Goal: Information Seeking & Learning: Learn about a topic

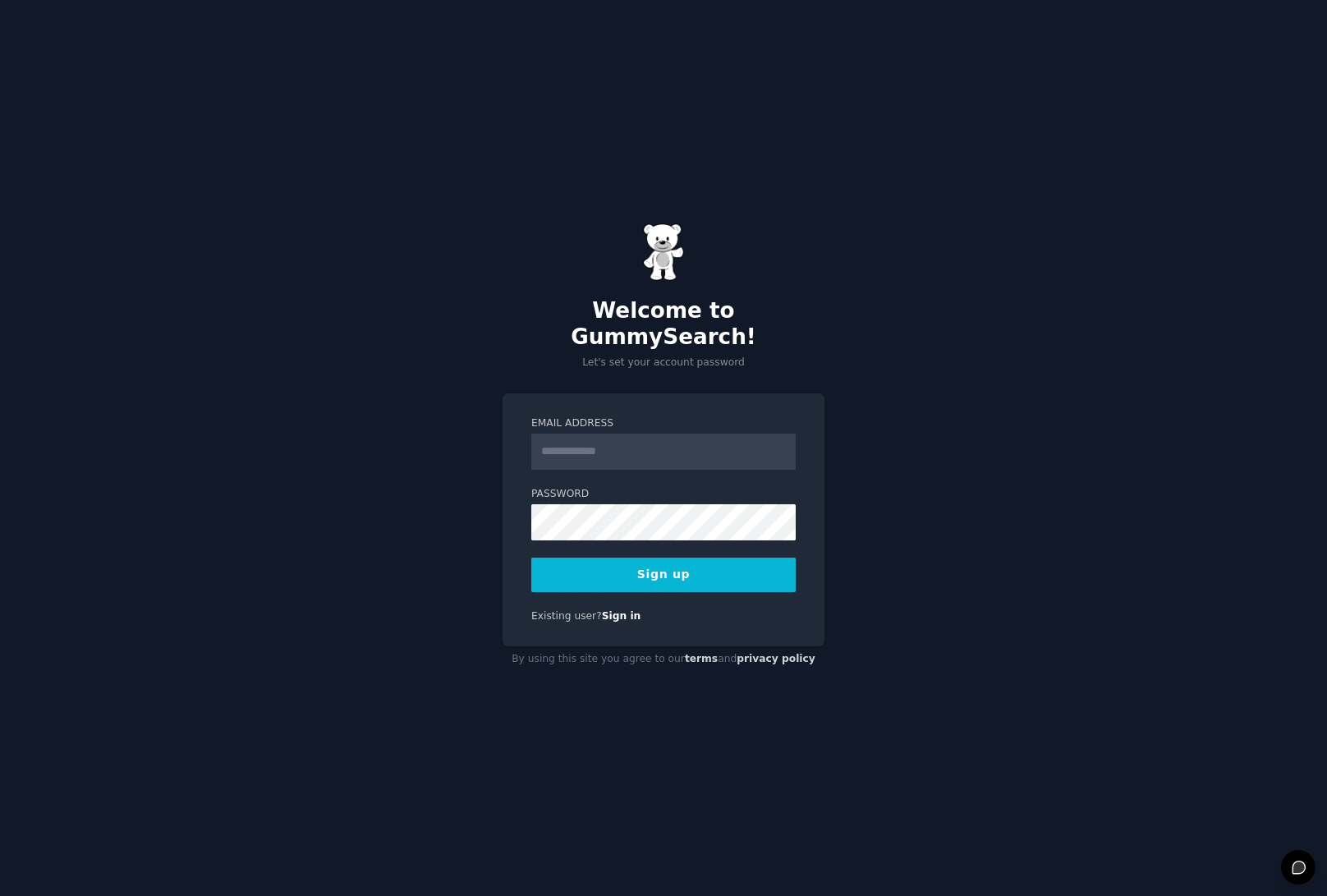
click at [586, 436] on input "Email Address" at bounding box center [663, 452] width 265 height 36
click at [578, 443] on input "Email Address" at bounding box center [663, 452] width 265 height 36
type input "**********"
click at [695, 565] on button "Sign up" at bounding box center [663, 574] width 265 height 34
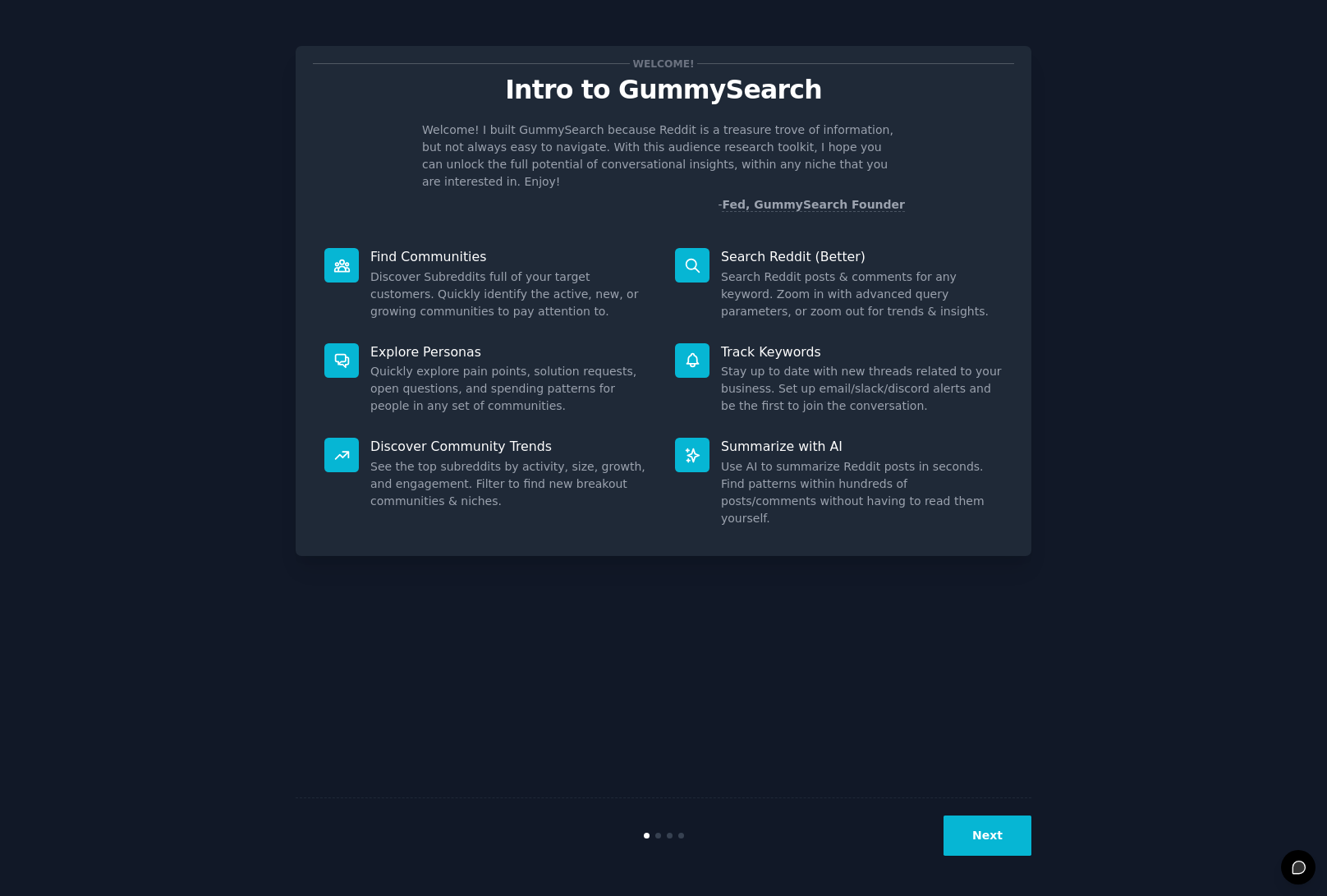
click at [953, 825] on button "Next" at bounding box center [988, 836] width 88 height 41
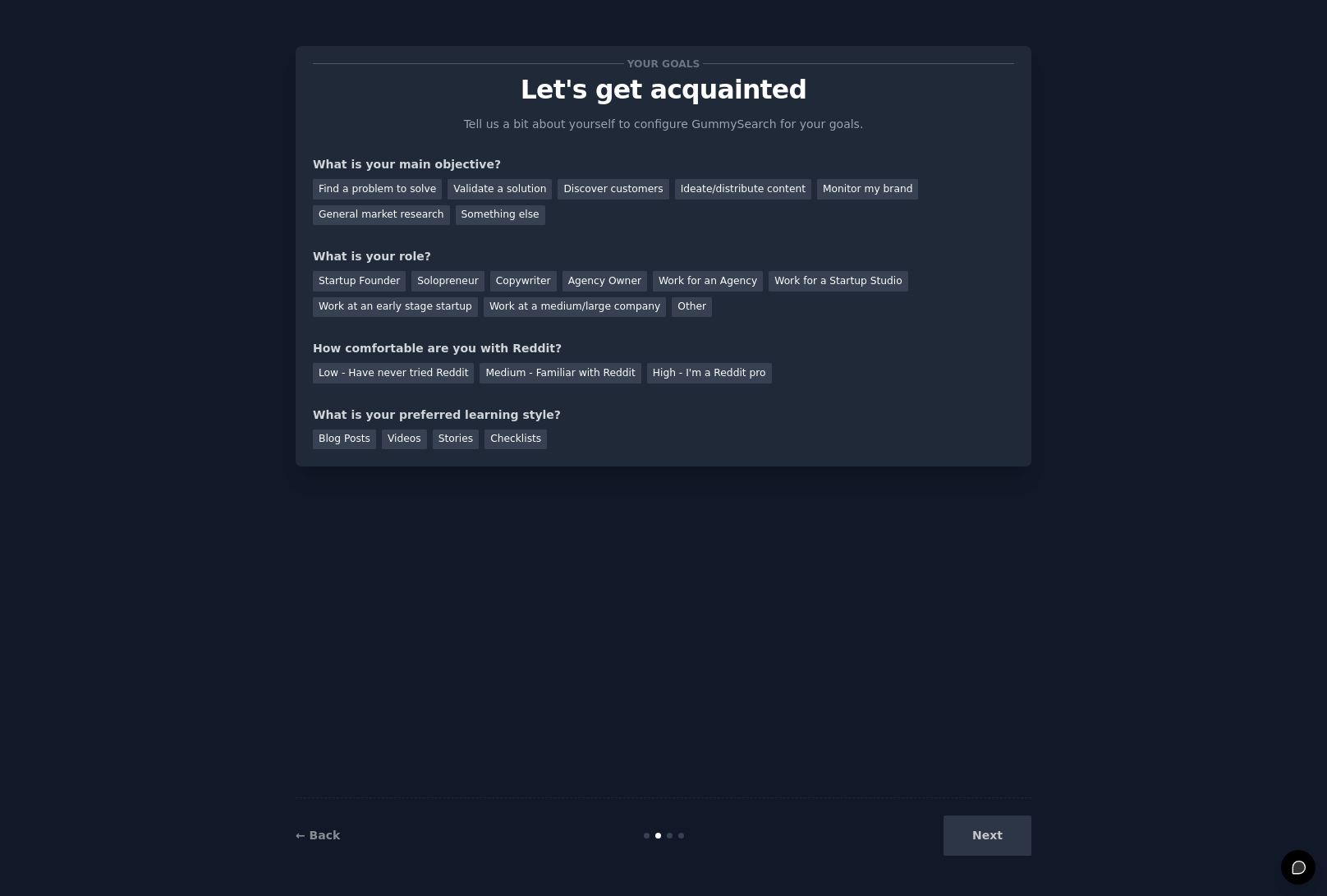
click at [997, 845] on div "Next" at bounding box center [908, 836] width 245 height 41
click at [343, 184] on div "Find a problem to solve" at bounding box center [377, 189] width 129 height 20
click at [518, 185] on div "Validate a solution" at bounding box center [499, 189] width 104 height 20
click at [362, 283] on div "Startup Founder" at bounding box center [359, 280] width 93 height 20
click at [412, 376] on div "Low - Have never tried Reddit" at bounding box center [393, 373] width 161 height 20
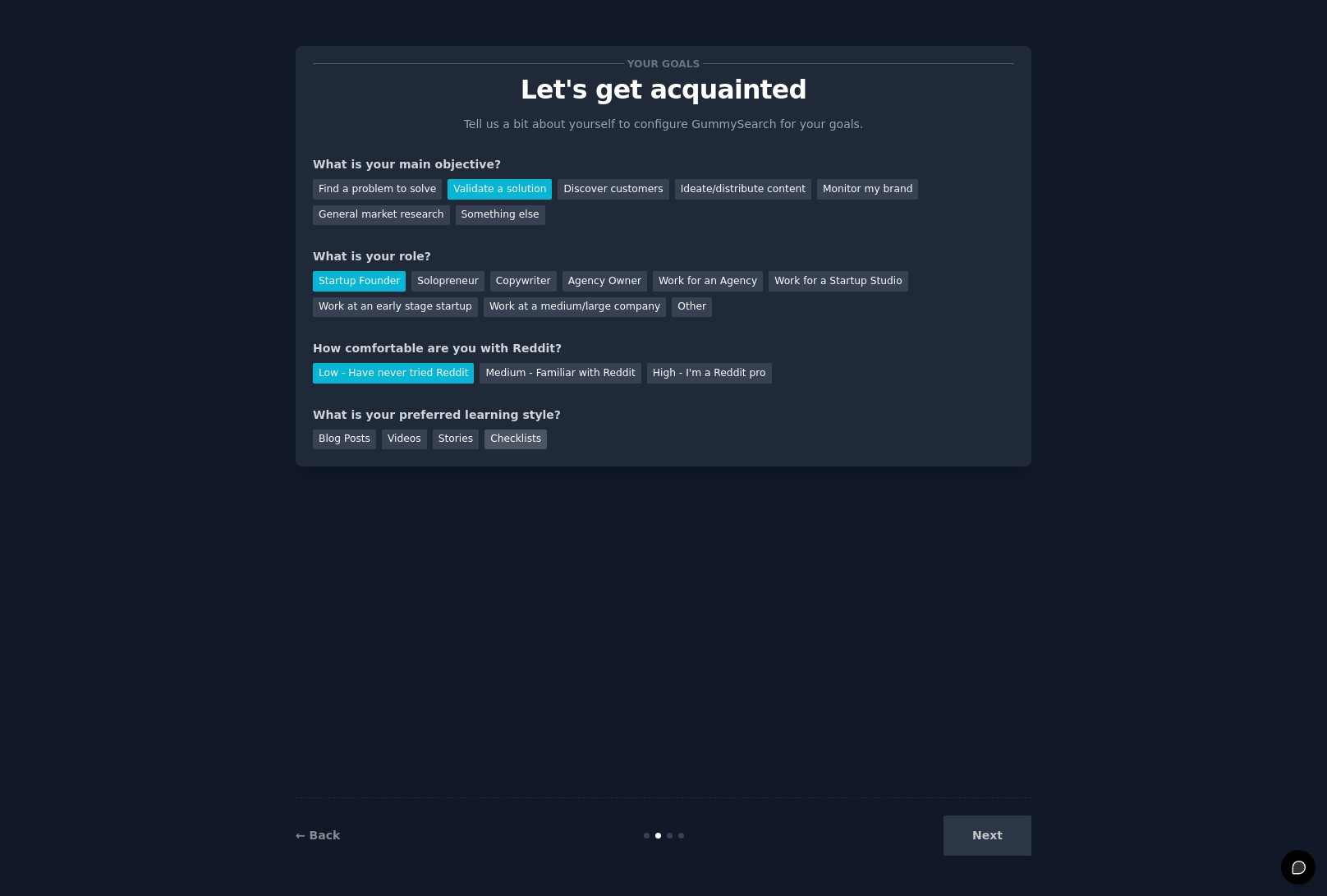
click at [531, 437] on div "Checklists" at bounding box center [515, 439] width 63 height 20
click at [445, 444] on div "Stories" at bounding box center [456, 439] width 46 height 20
click at [362, 445] on div "Blog Posts" at bounding box center [345, 439] width 63 height 20
click at [976, 822] on button "Next" at bounding box center [988, 836] width 88 height 41
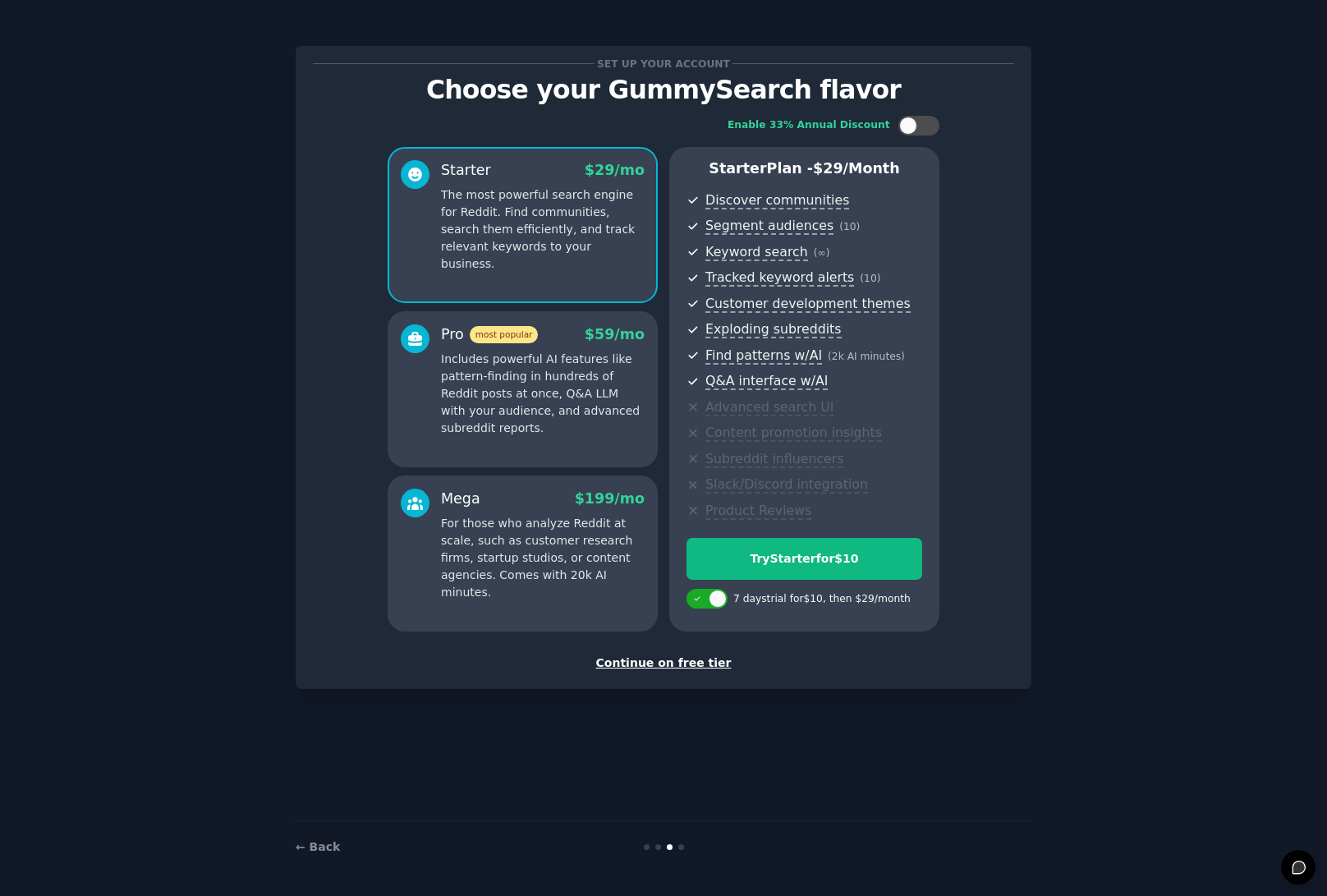
click at [660, 662] on div "Continue on free tier" at bounding box center [663, 663] width 701 height 18
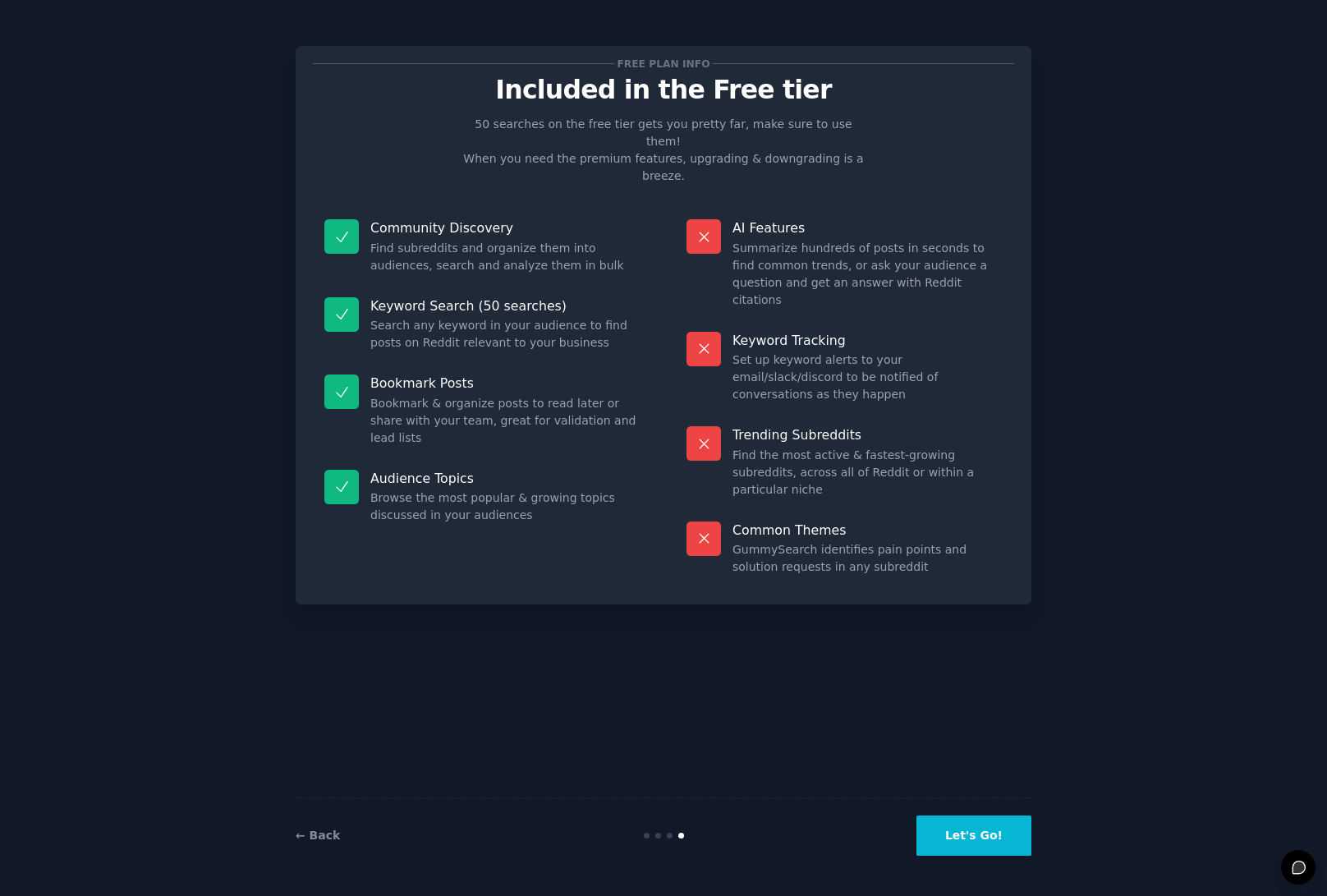
click at [991, 832] on button "Let's Go!" at bounding box center [973, 836] width 115 height 41
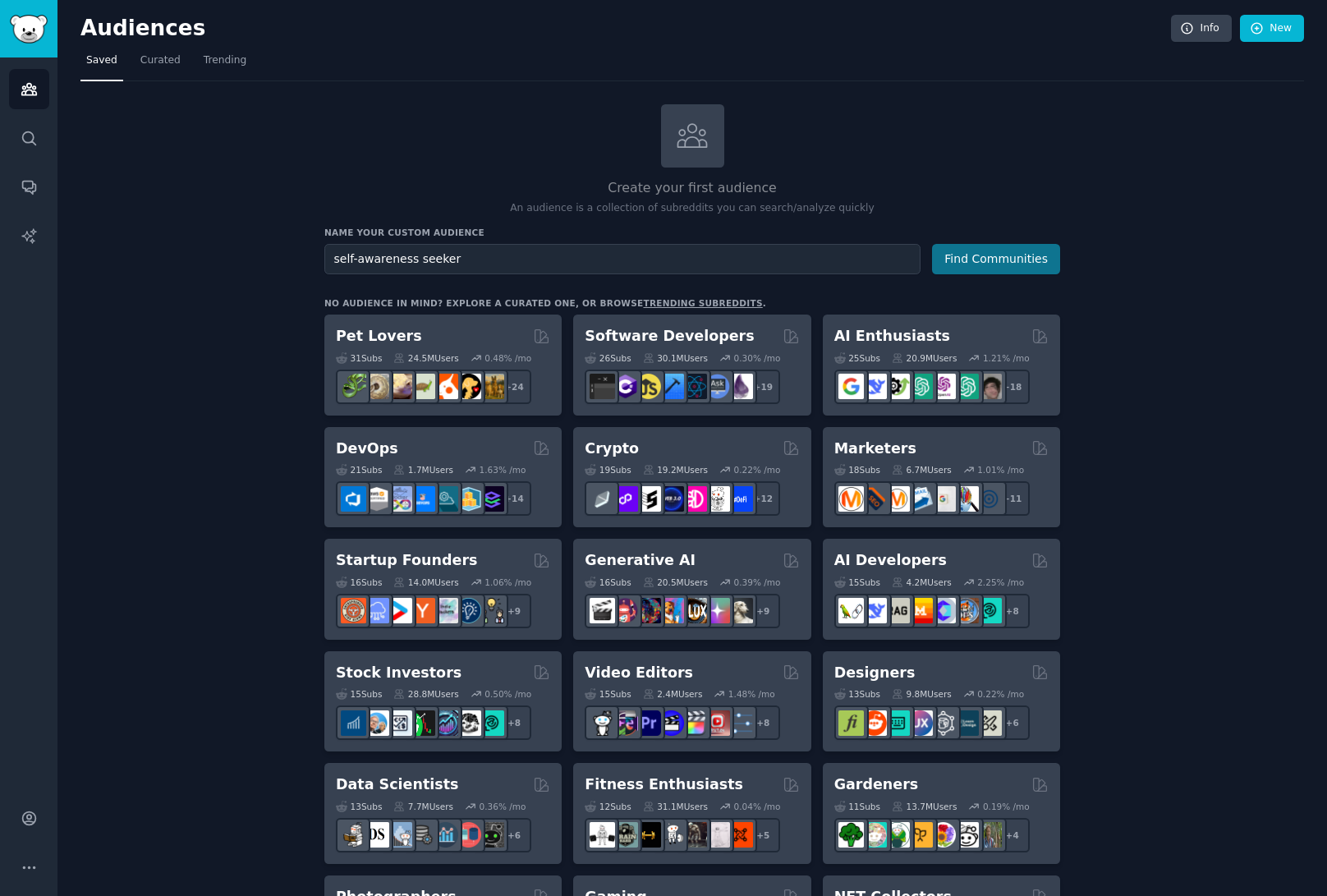
type input "self-awareness seeker"
click at [965, 258] on button "Find Communities" at bounding box center [995, 259] width 128 height 30
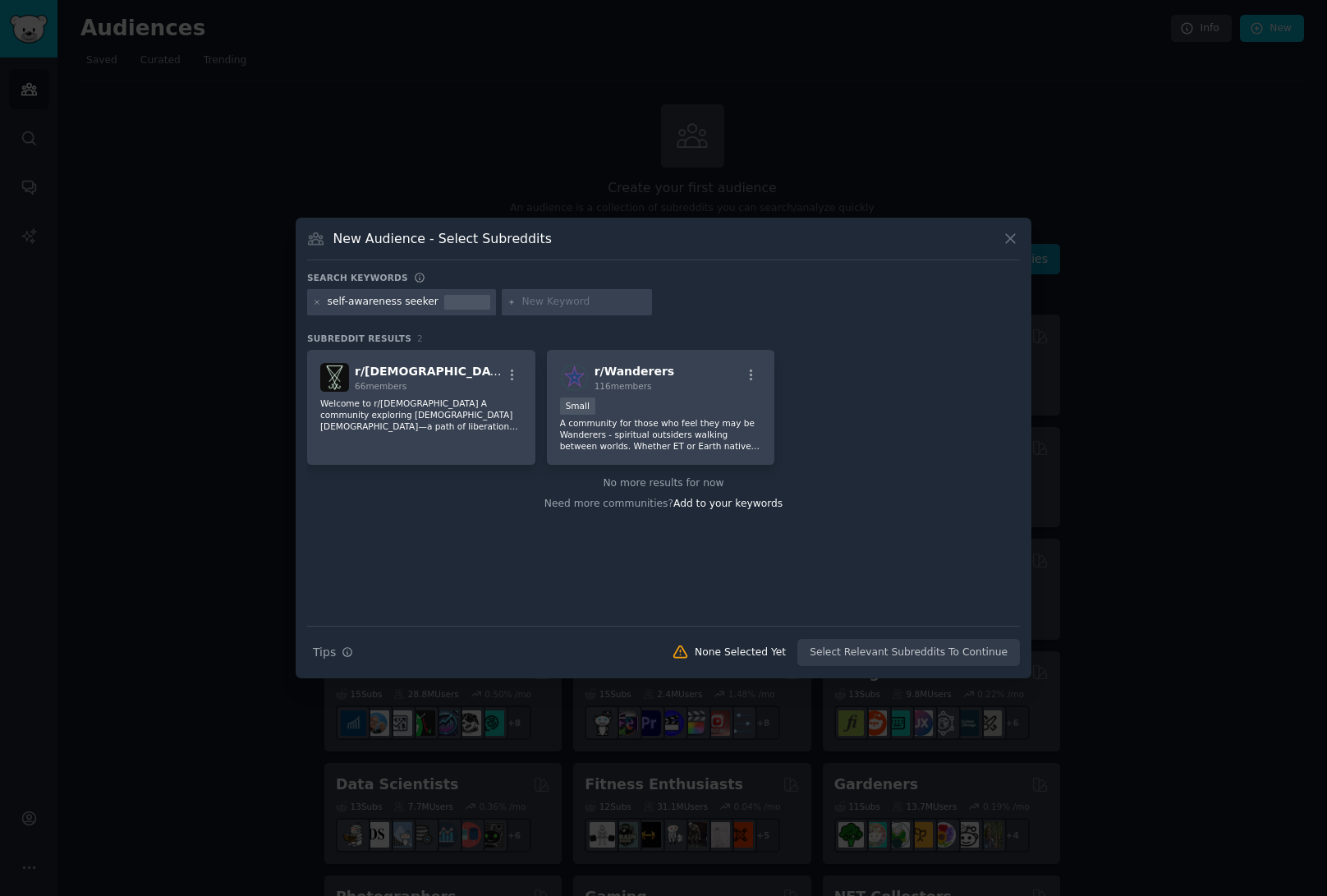
click at [317, 306] on div at bounding box center [317, 302] width 9 height 15
click at [317, 302] on icon at bounding box center [317, 302] width 9 height 9
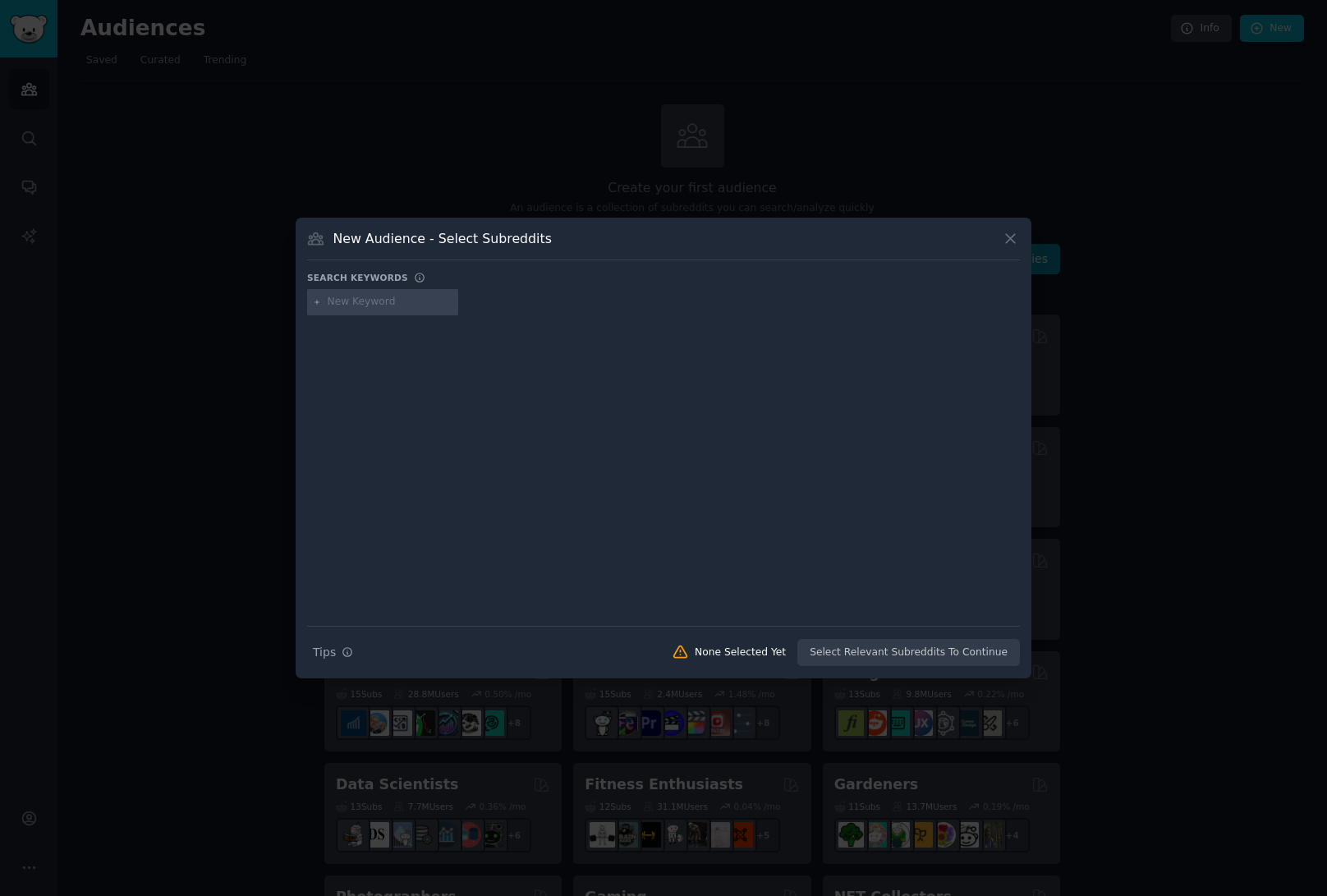
click at [351, 304] on input "text" at bounding box center [391, 302] width 125 height 15
type input "[MEDICAL_DATA]"
click at [481, 325] on div at bounding box center [663, 459] width 712 height 276
click at [885, 558] on div at bounding box center [663, 459] width 712 height 276
click at [372, 308] on input "[MEDICAL_DATA]" at bounding box center [391, 302] width 125 height 15
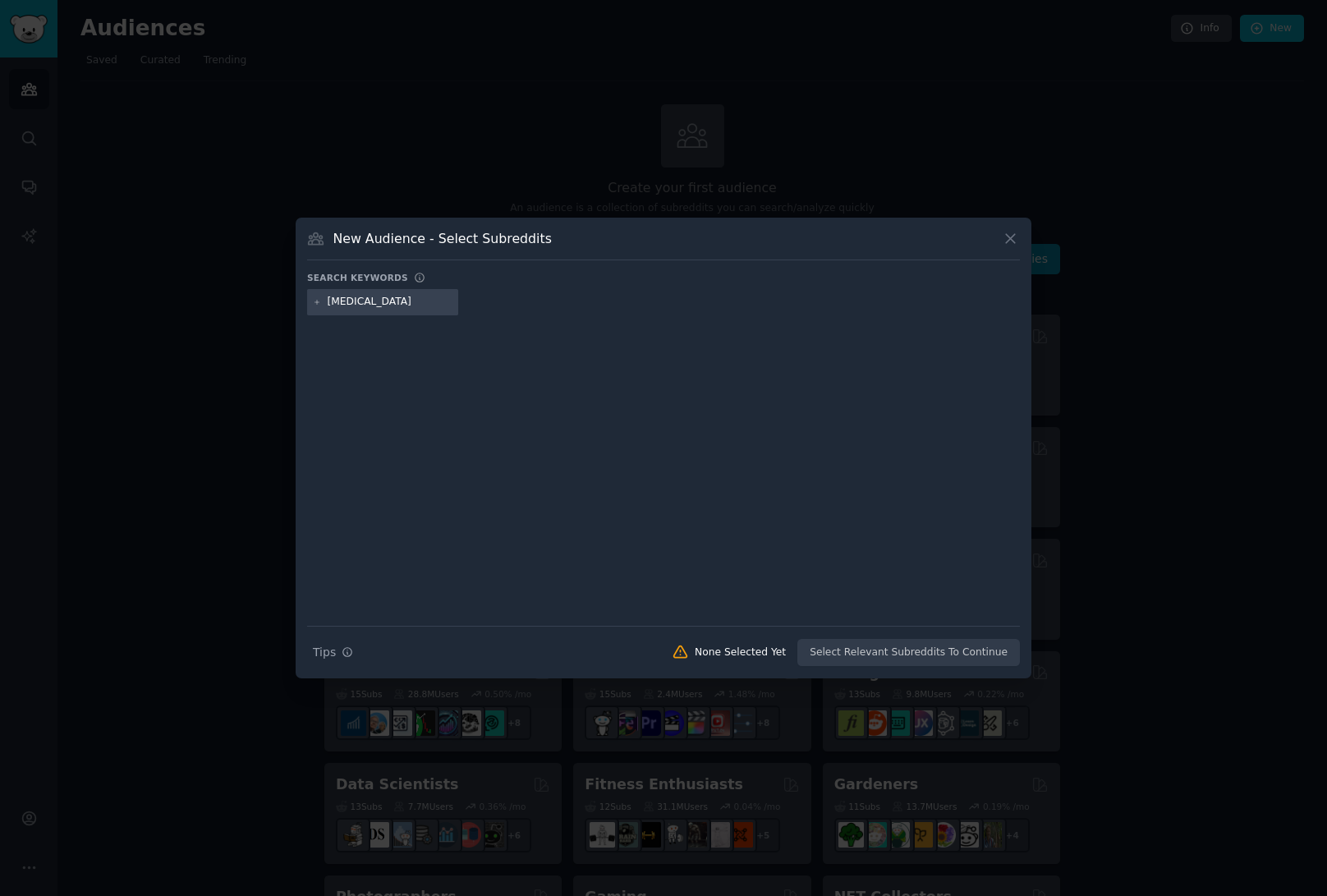
click at [318, 302] on icon at bounding box center [317, 302] width 9 height 9
click at [313, 306] on icon at bounding box center [317, 302] width 9 height 9
click at [1010, 237] on icon at bounding box center [1010, 239] width 9 height 9
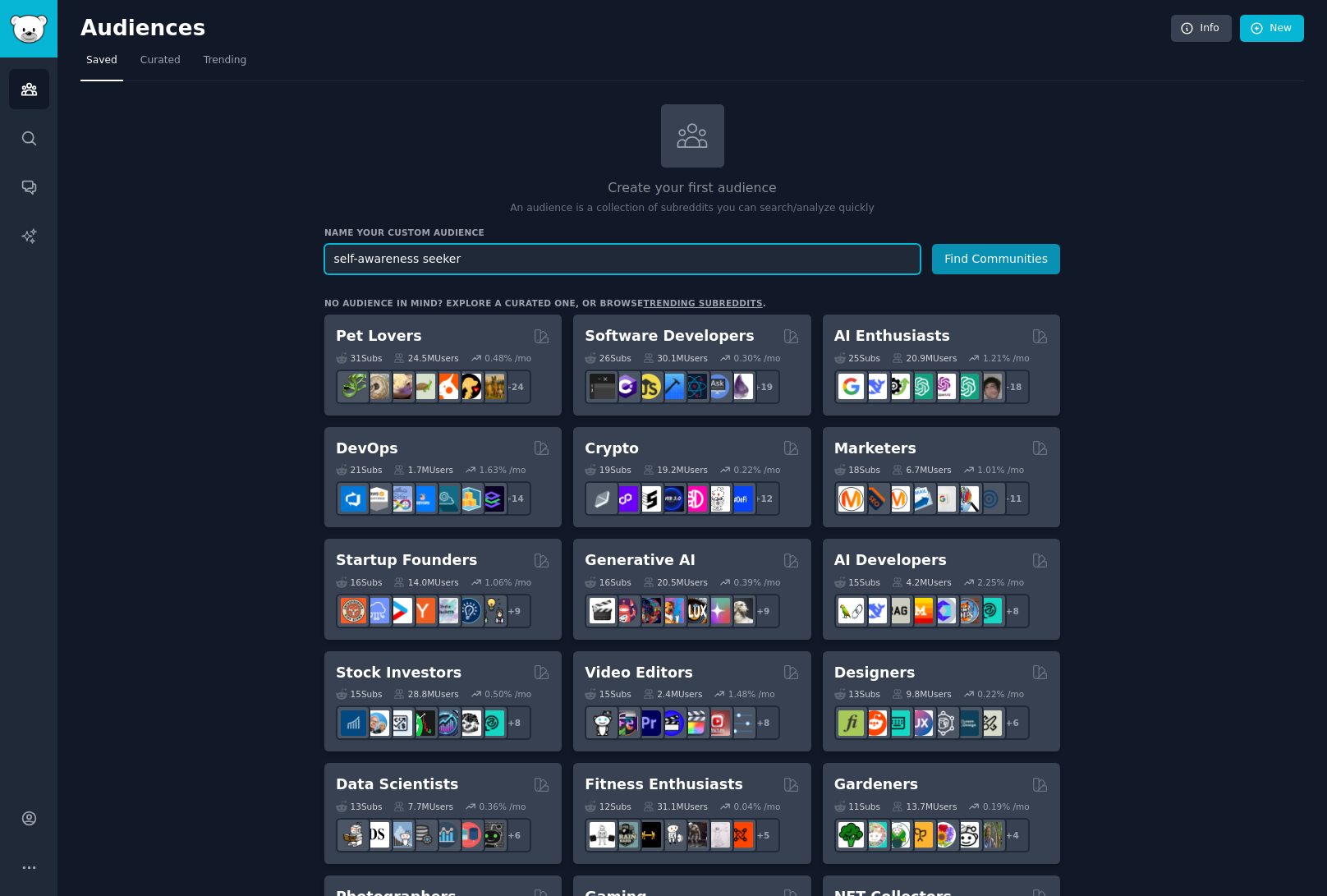
drag, startPoint x: 514, startPoint y: 257, endPoint x: 263, endPoint y: 261, distance: 251.0
type input "[MEDICAL_DATA]"
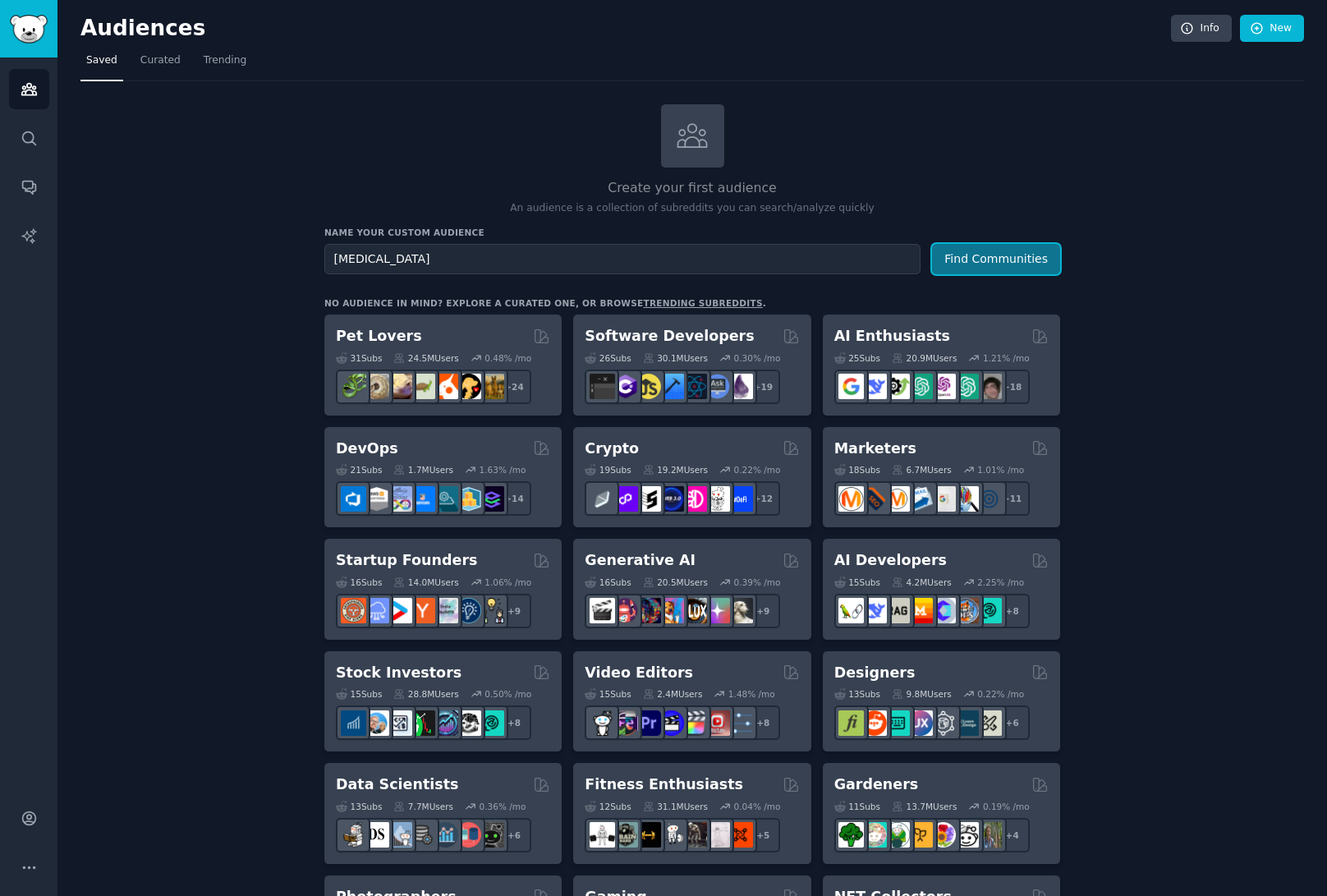
click at [988, 265] on button "Find Communities" at bounding box center [995, 259] width 128 height 30
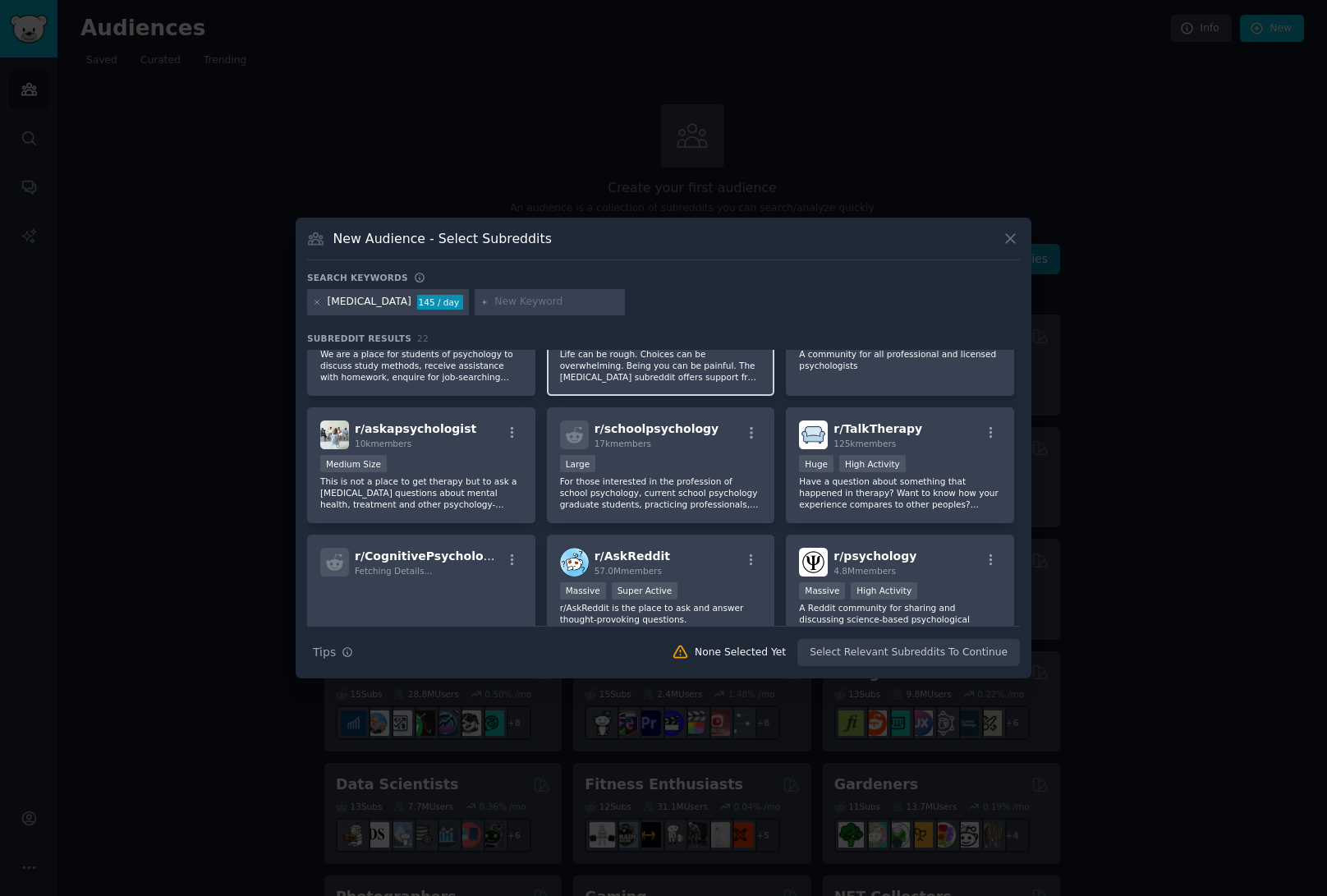
scroll to position [79, 0]
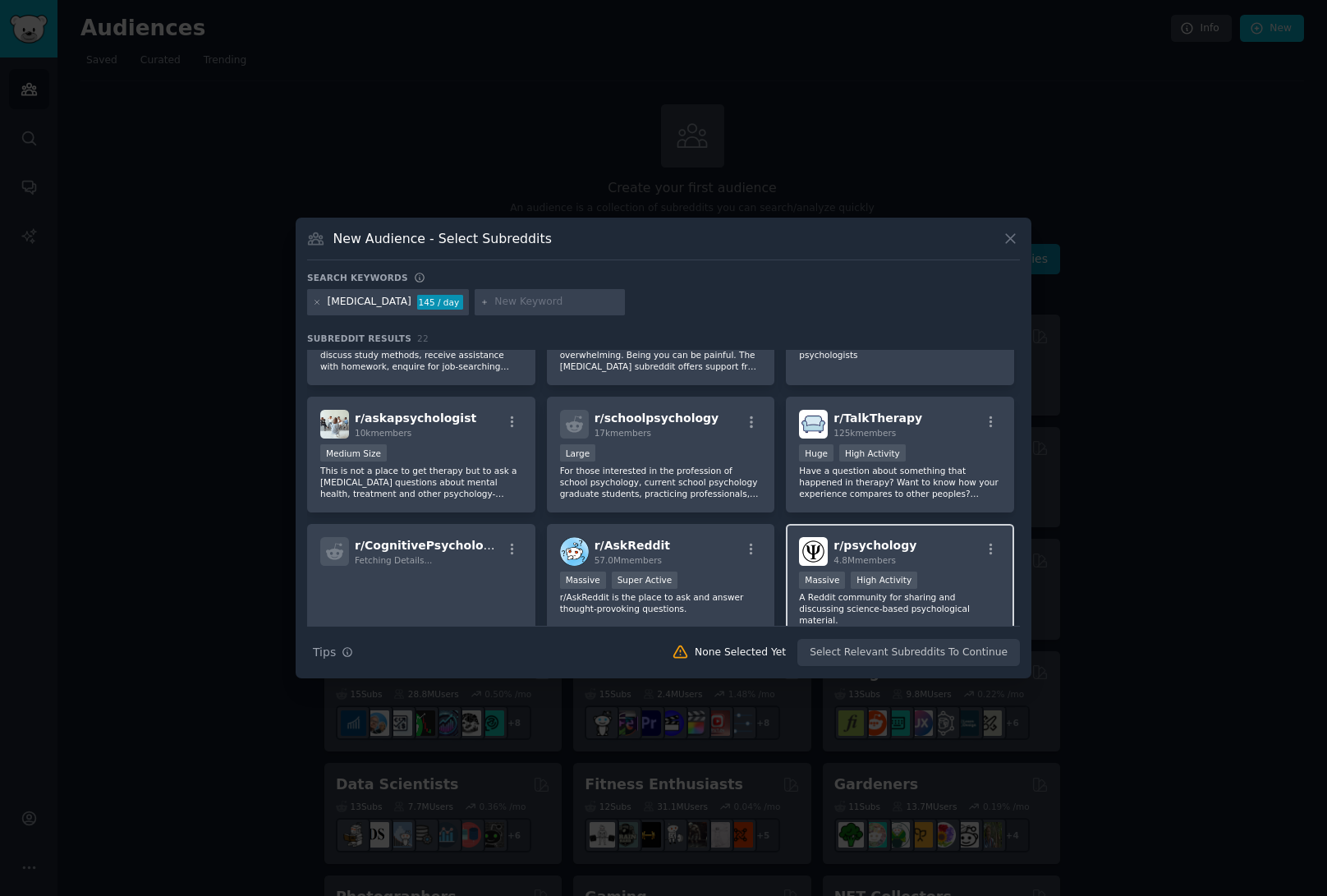
click at [949, 556] on div "r/ psychology 4.8M members" at bounding box center [899, 551] width 202 height 29
click at [961, 646] on button "Create Audience" at bounding box center [966, 653] width 108 height 28
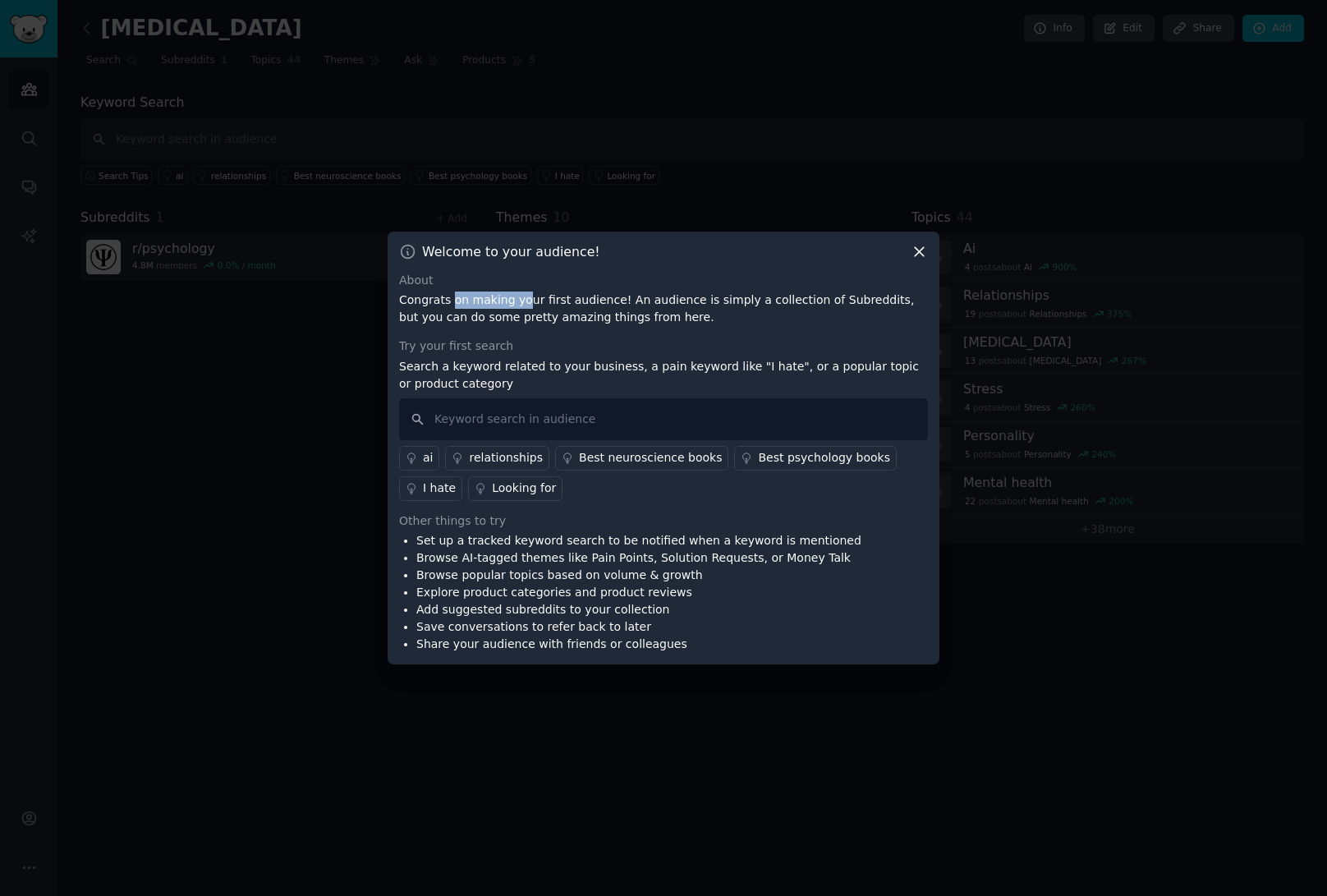
drag, startPoint x: 451, startPoint y: 300, endPoint x: 519, endPoint y: 305, distance: 68.2
click at [519, 305] on p "Congrats on making your first audience! An audience is simply a collection of S…" at bounding box center [664, 309] width 529 height 34
click at [577, 305] on p "Congrats on making your first audience! An audience is simply a collection of S…" at bounding box center [664, 309] width 529 height 34
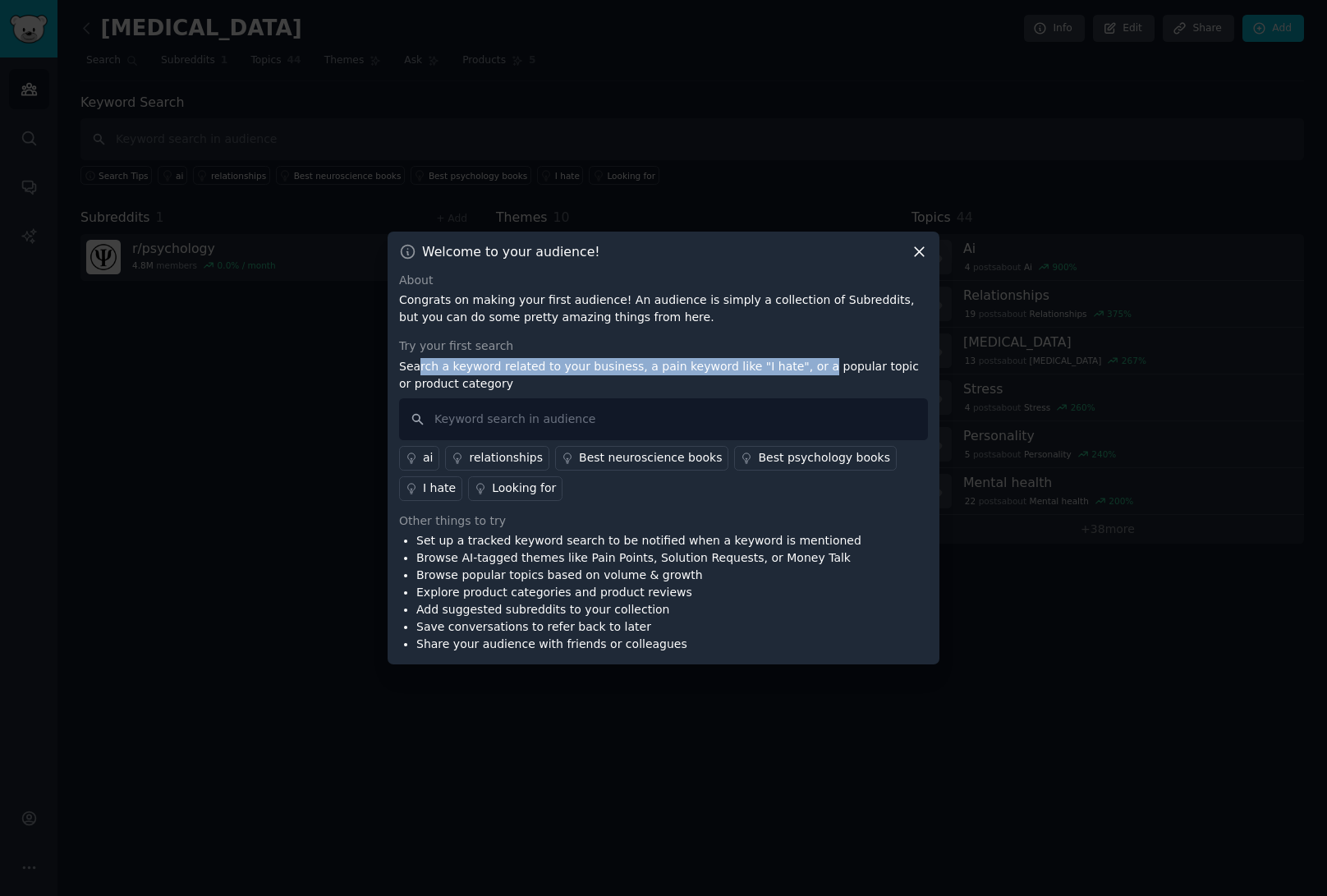
drag, startPoint x: 420, startPoint y: 367, endPoint x: 826, endPoint y: 368, distance: 406.0
click at [800, 375] on p "Search a keyword related to your business, a pain keyword like "I hate", or a p…" at bounding box center [664, 375] width 529 height 34
click at [834, 365] on p "Search a keyword related to your business, a pain keyword like "I hate", or a p…" at bounding box center [664, 375] width 529 height 34
click at [473, 418] on input "text" at bounding box center [664, 419] width 529 height 41
click at [439, 489] on div "I hate" at bounding box center [439, 489] width 33 height 18
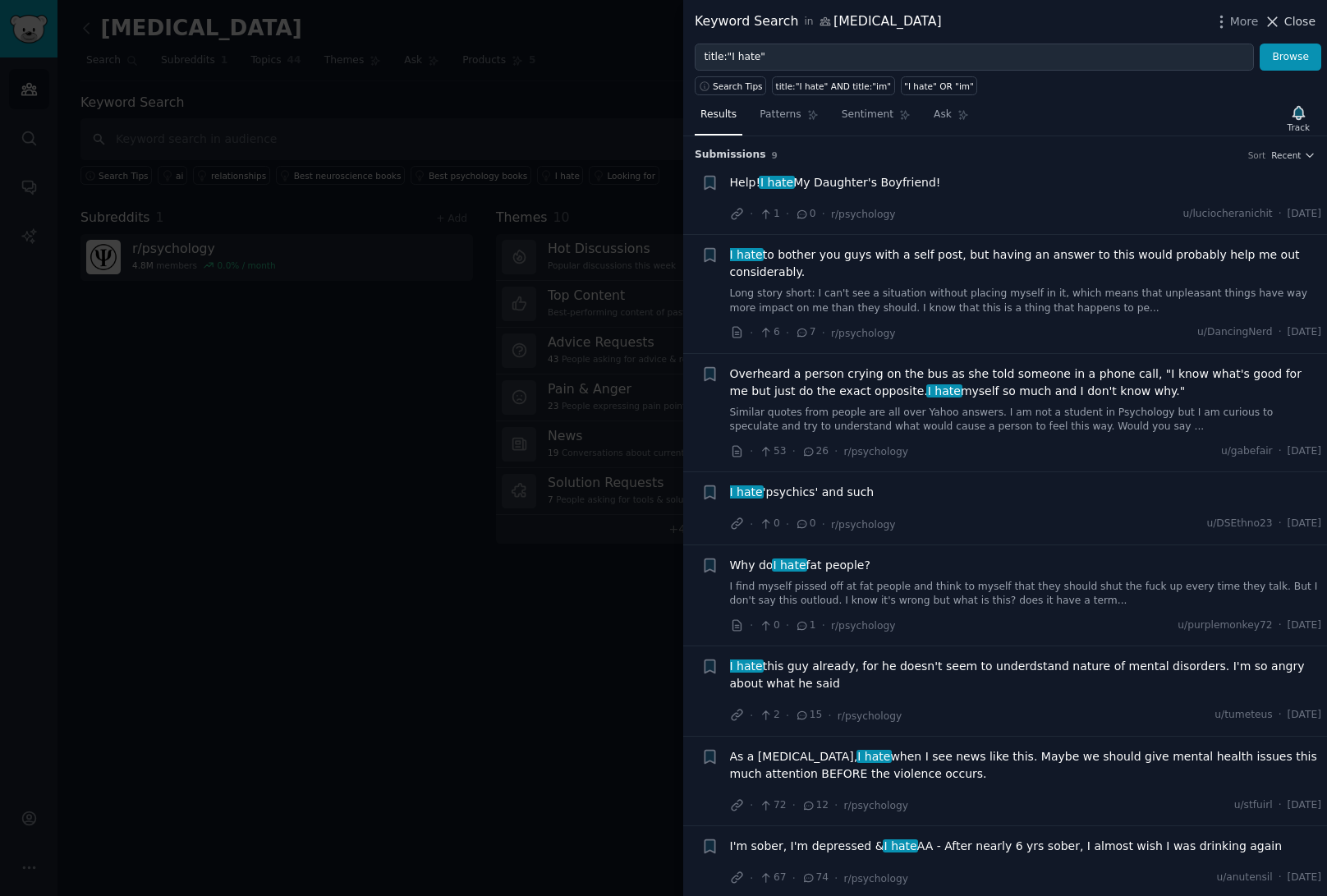
click at [1299, 20] on span "Close" at bounding box center [1299, 22] width 31 height 18
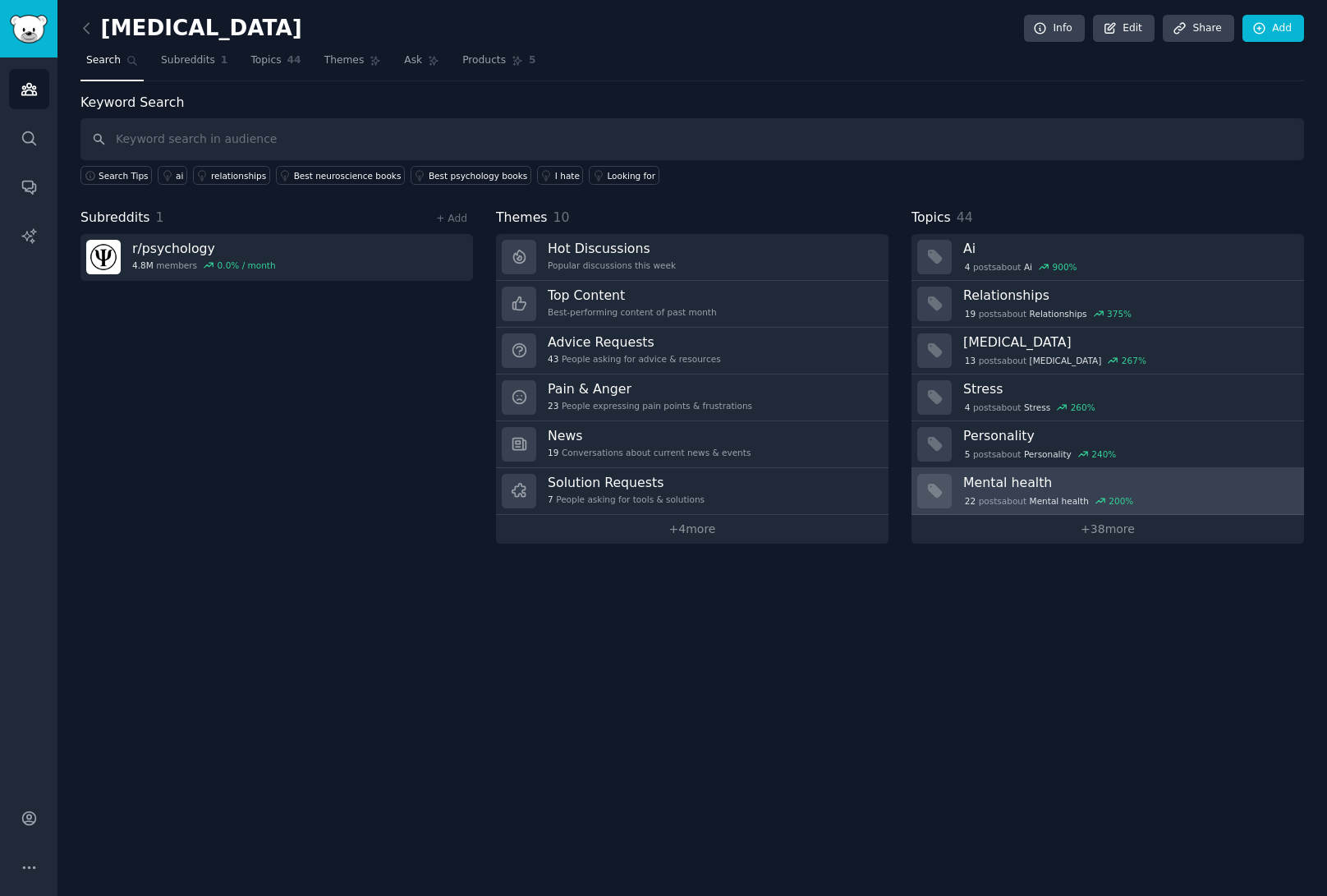
click at [1150, 496] on div "22 post s about Mental health 200 %" at bounding box center [1127, 501] width 329 height 15
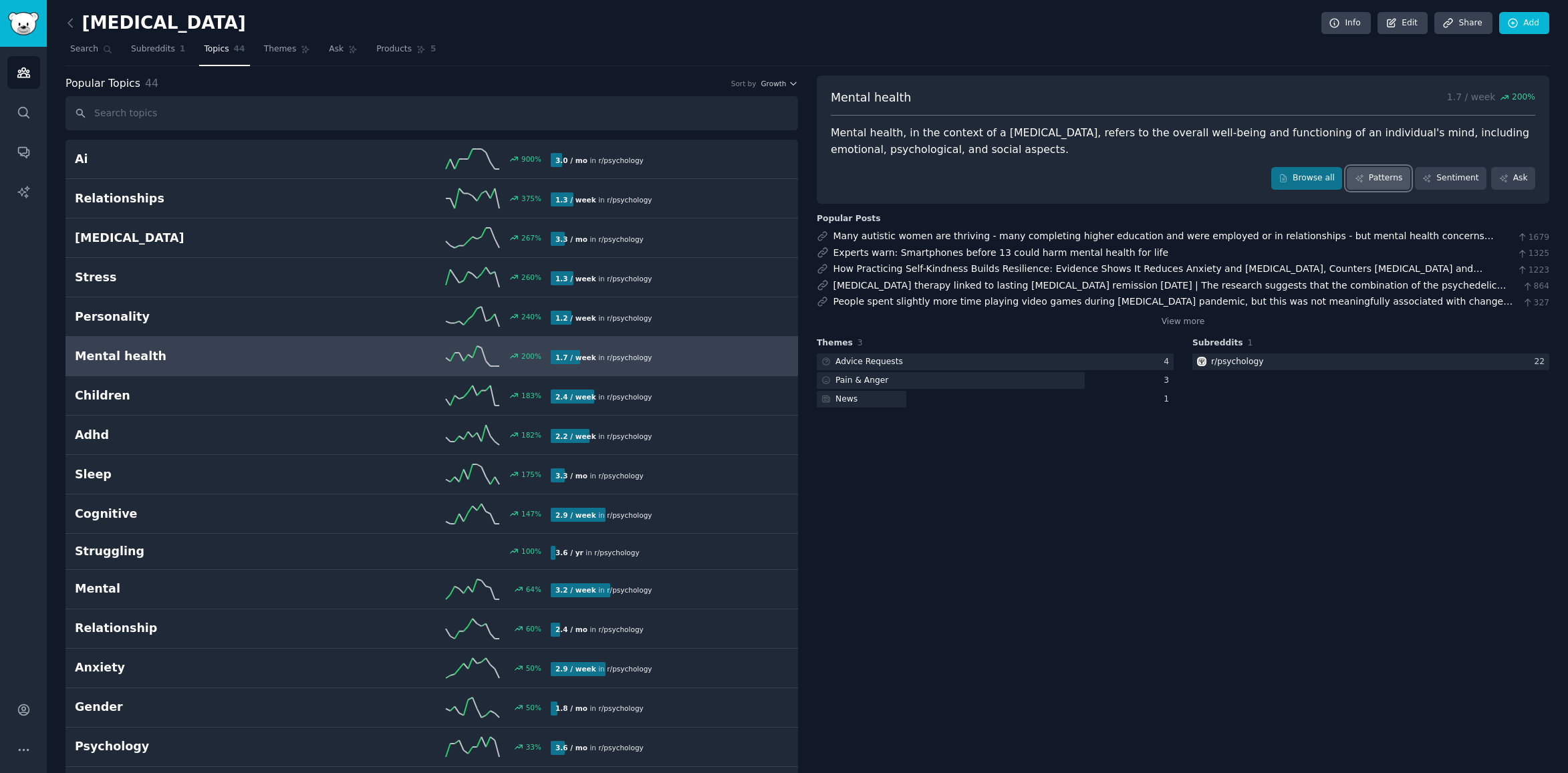
click at [1079, 173] on link "Patterns" at bounding box center [1378, 179] width 63 height 23
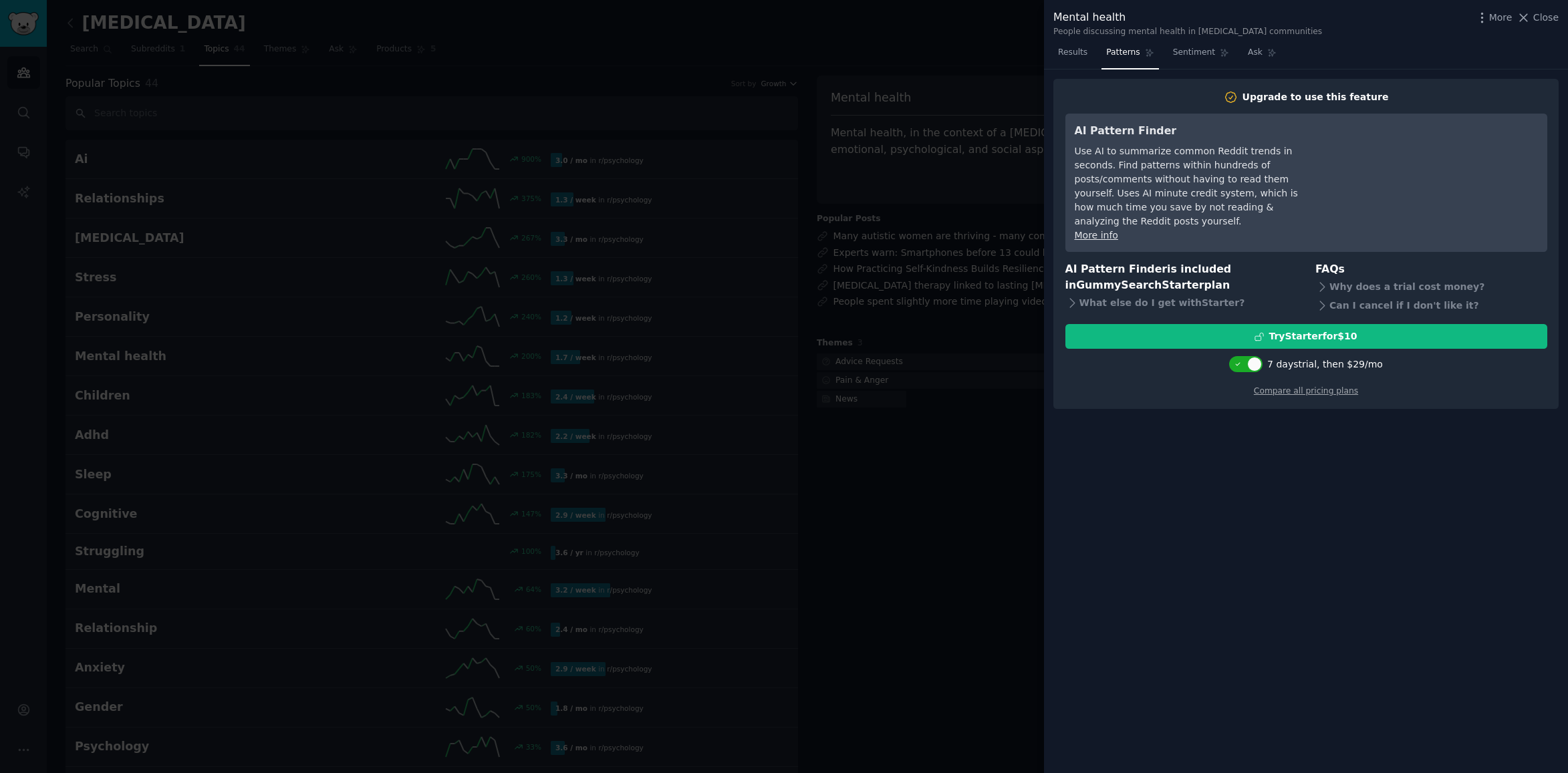
click at [986, 429] on div at bounding box center [784, 386] width 1568 height 773
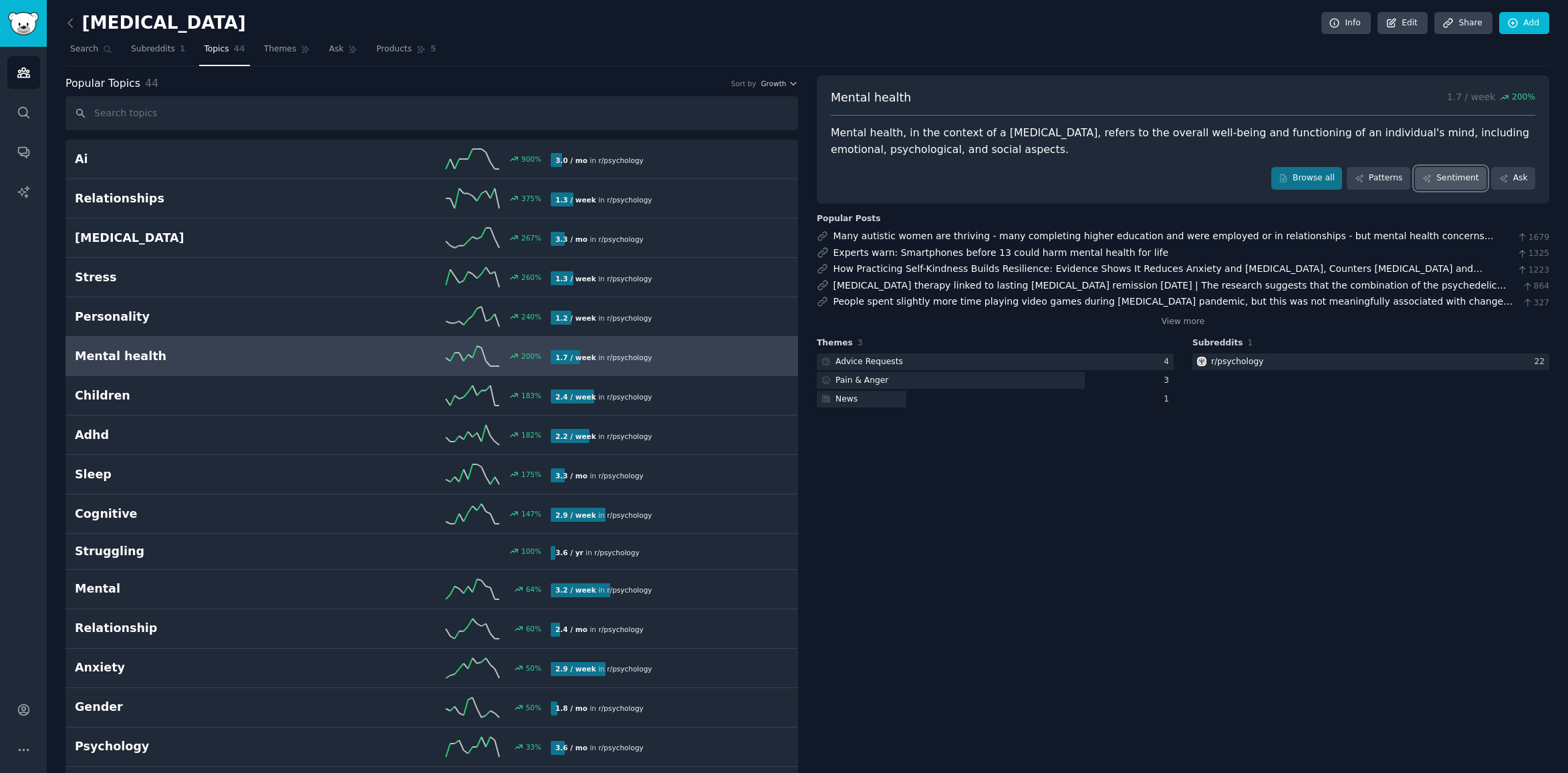
click at [1079, 182] on link "Sentiment" at bounding box center [1450, 179] width 72 height 23
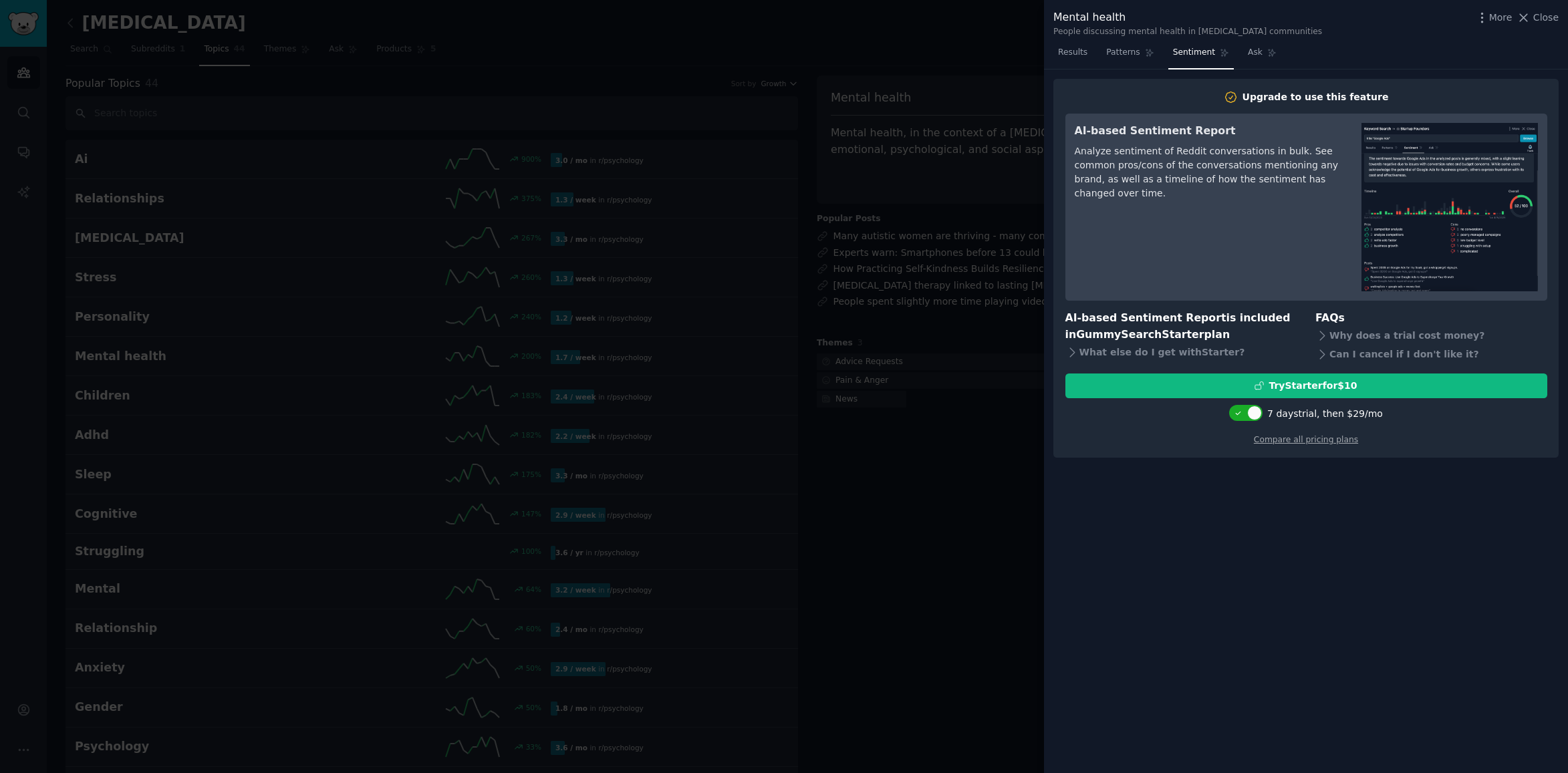
click at [1079, 18] on div "Mental health People discussing mental health in [MEDICAL_DATA] communities Mor…" at bounding box center [1306, 21] width 524 height 42
click at [1079, 19] on span "Close" at bounding box center [1545, 18] width 25 height 14
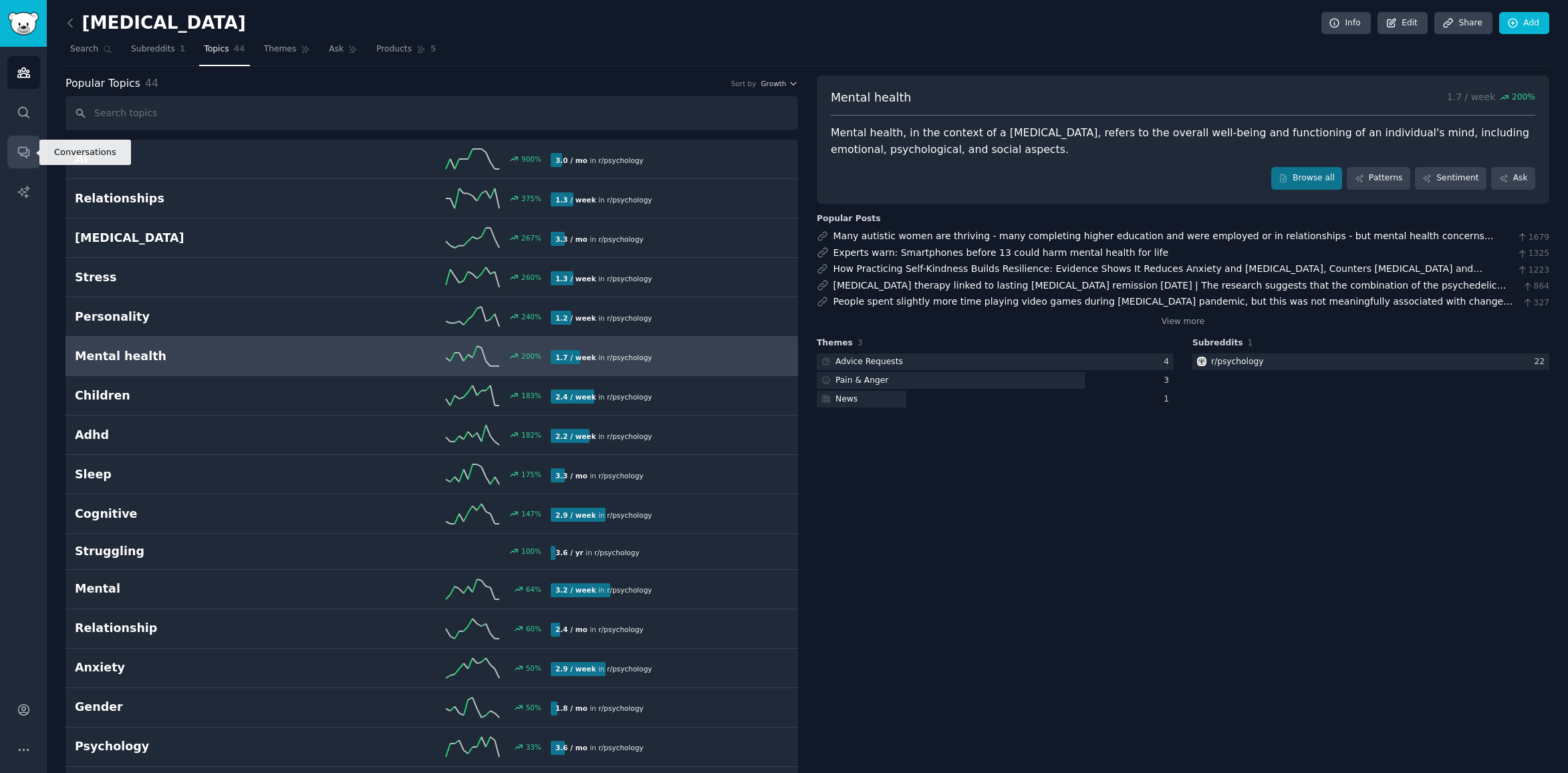
click at [24, 151] on icon "Sidebar" at bounding box center [24, 152] width 14 height 14
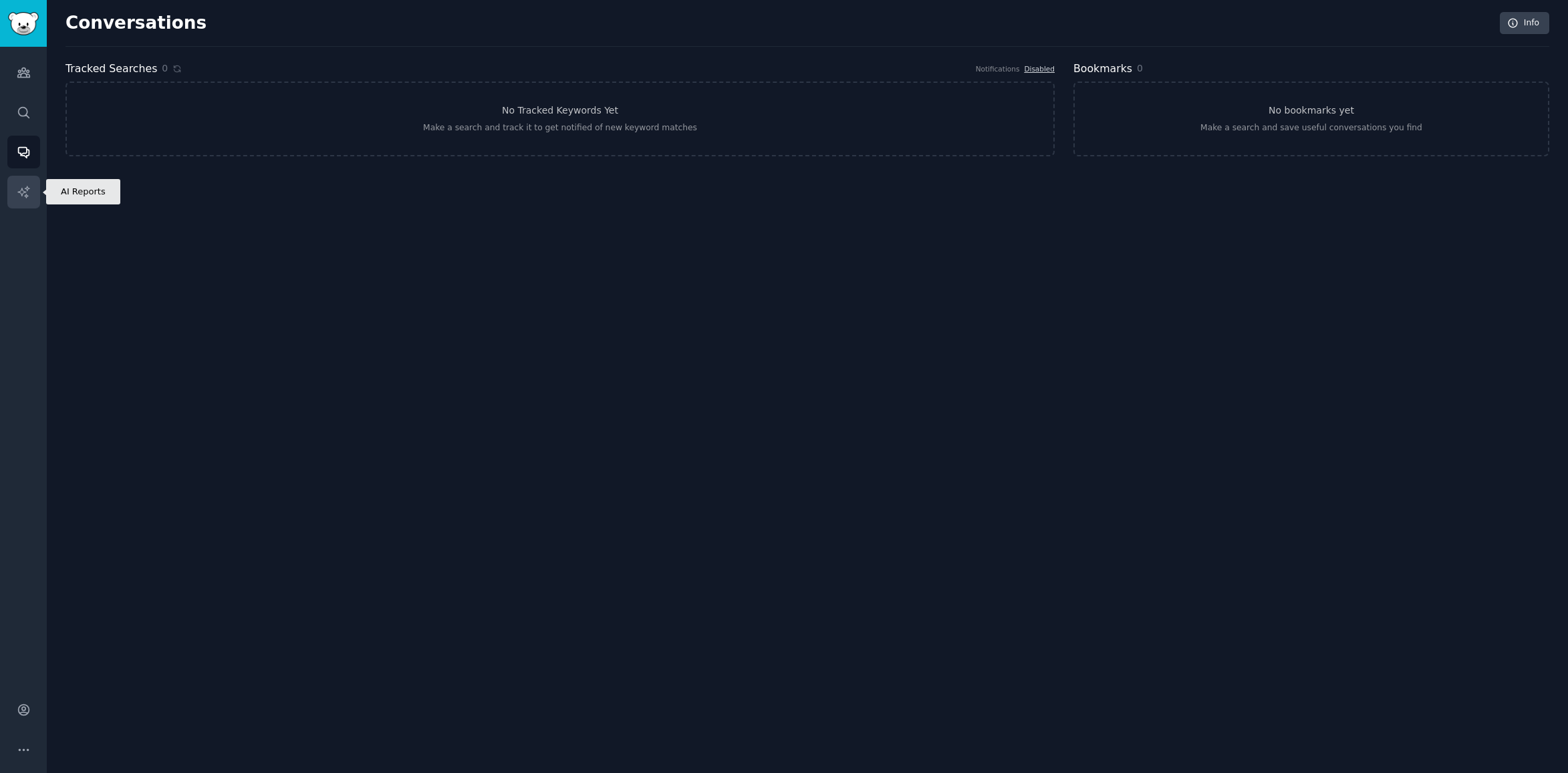
click at [29, 187] on icon "Sidebar" at bounding box center [24, 192] width 14 height 14
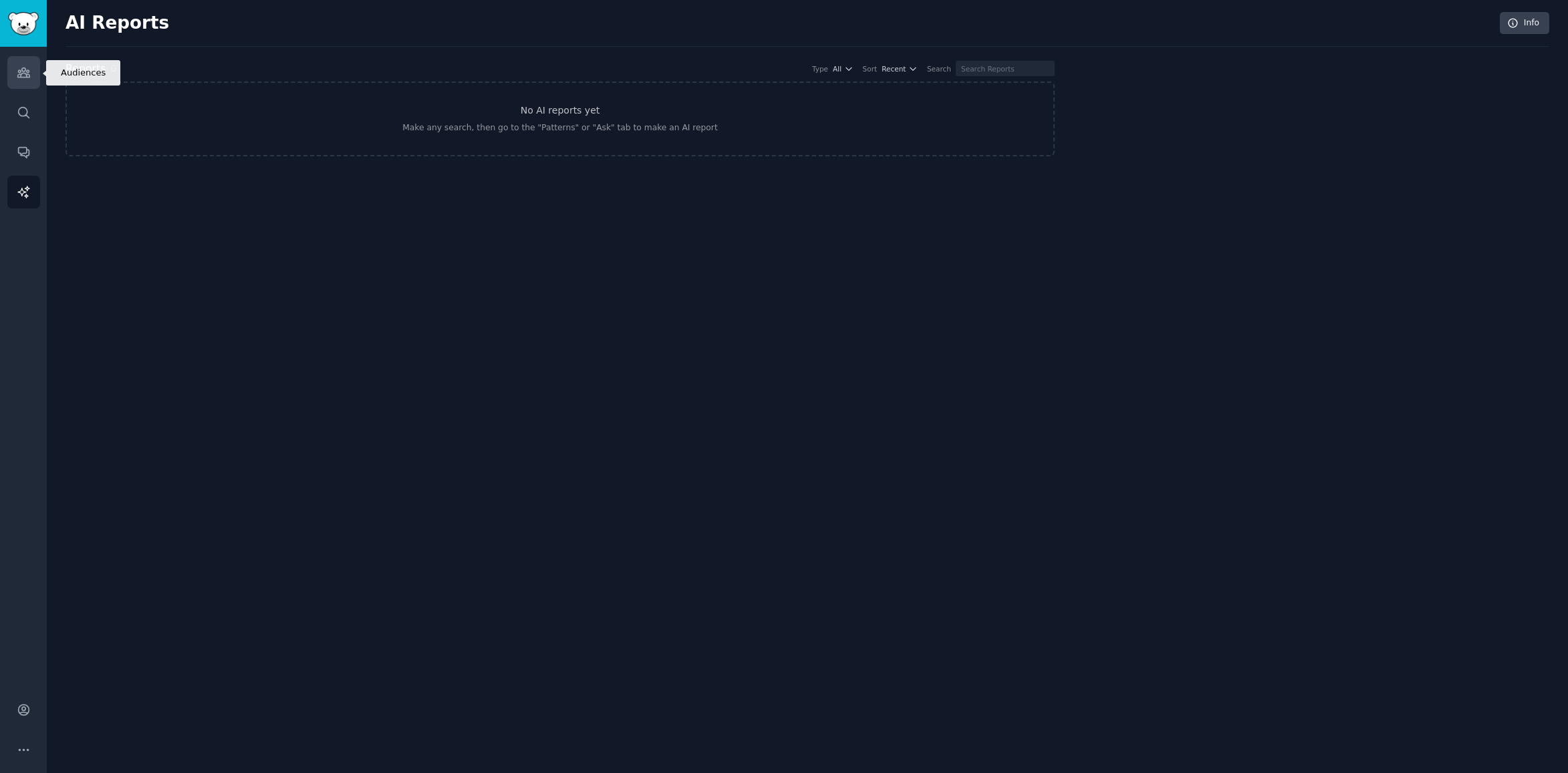
click at [23, 79] on icon "Sidebar" at bounding box center [24, 72] width 14 height 14
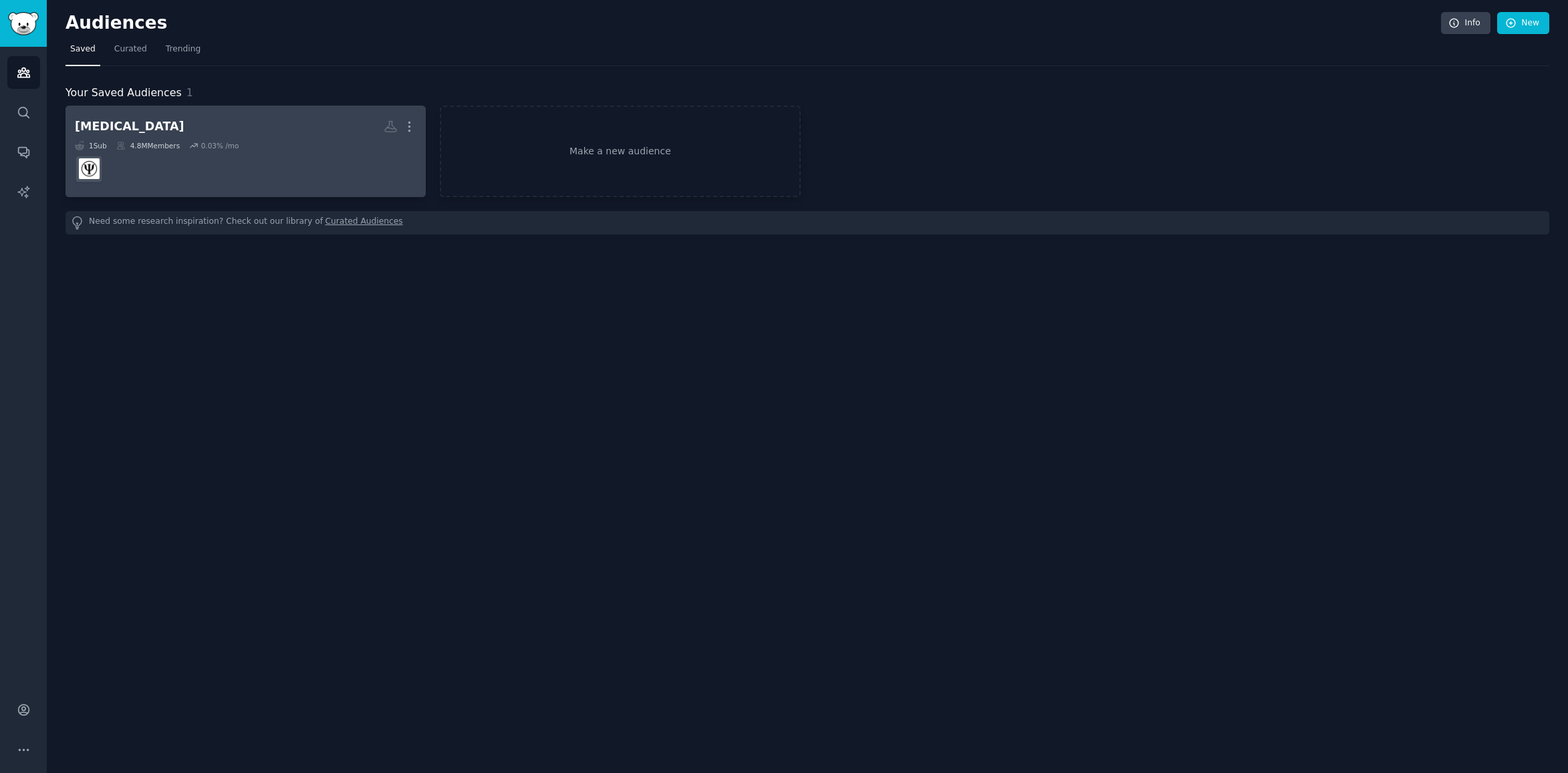
click at [243, 139] on div "[MEDICAL_DATA] More 1 Sub 4.8M Members 0.03 % /mo" at bounding box center [245, 151] width 342 height 72
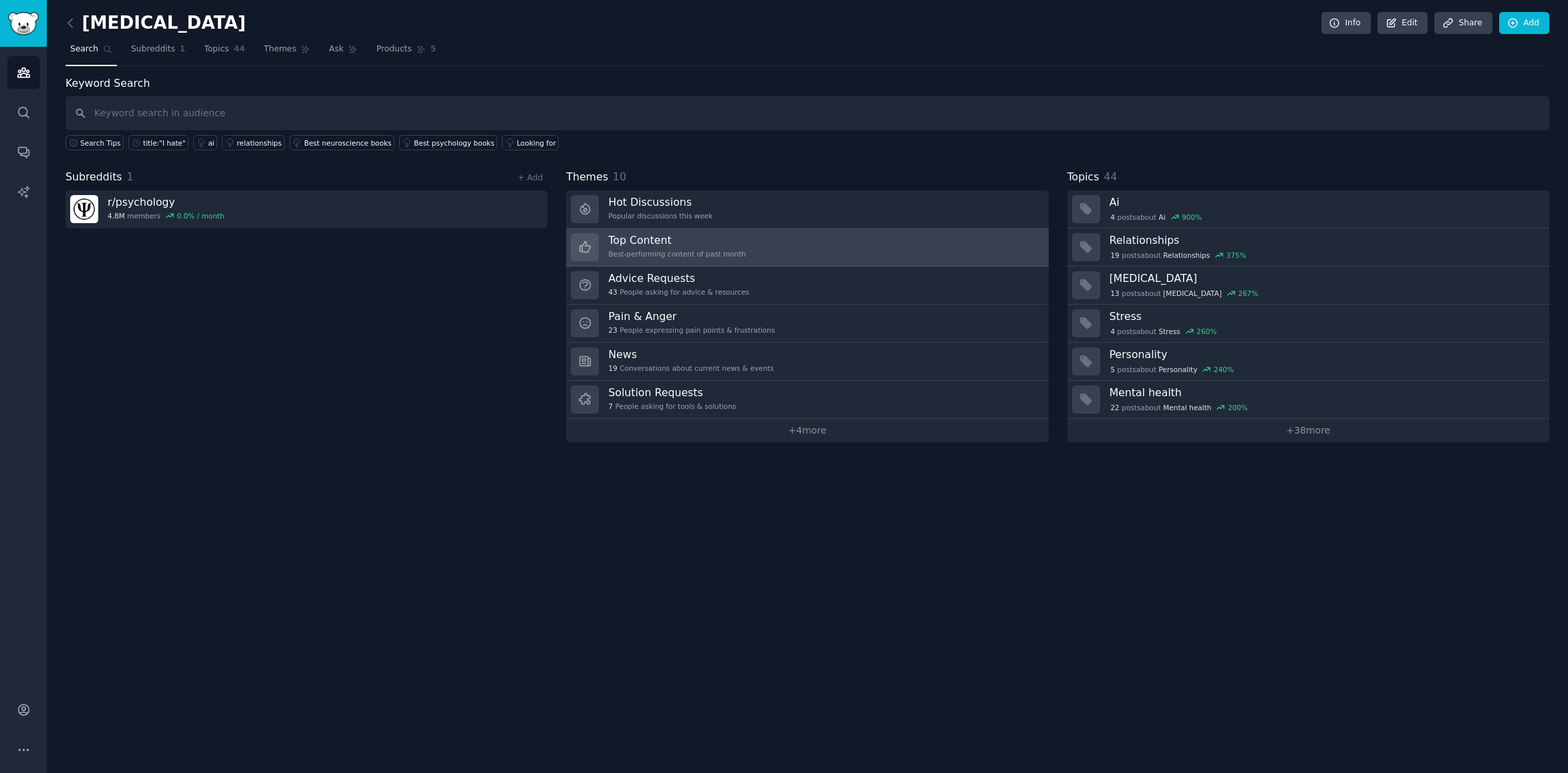
click at [773, 256] on link "Top Content Best-performing content of past month" at bounding box center [807, 247] width 482 height 38
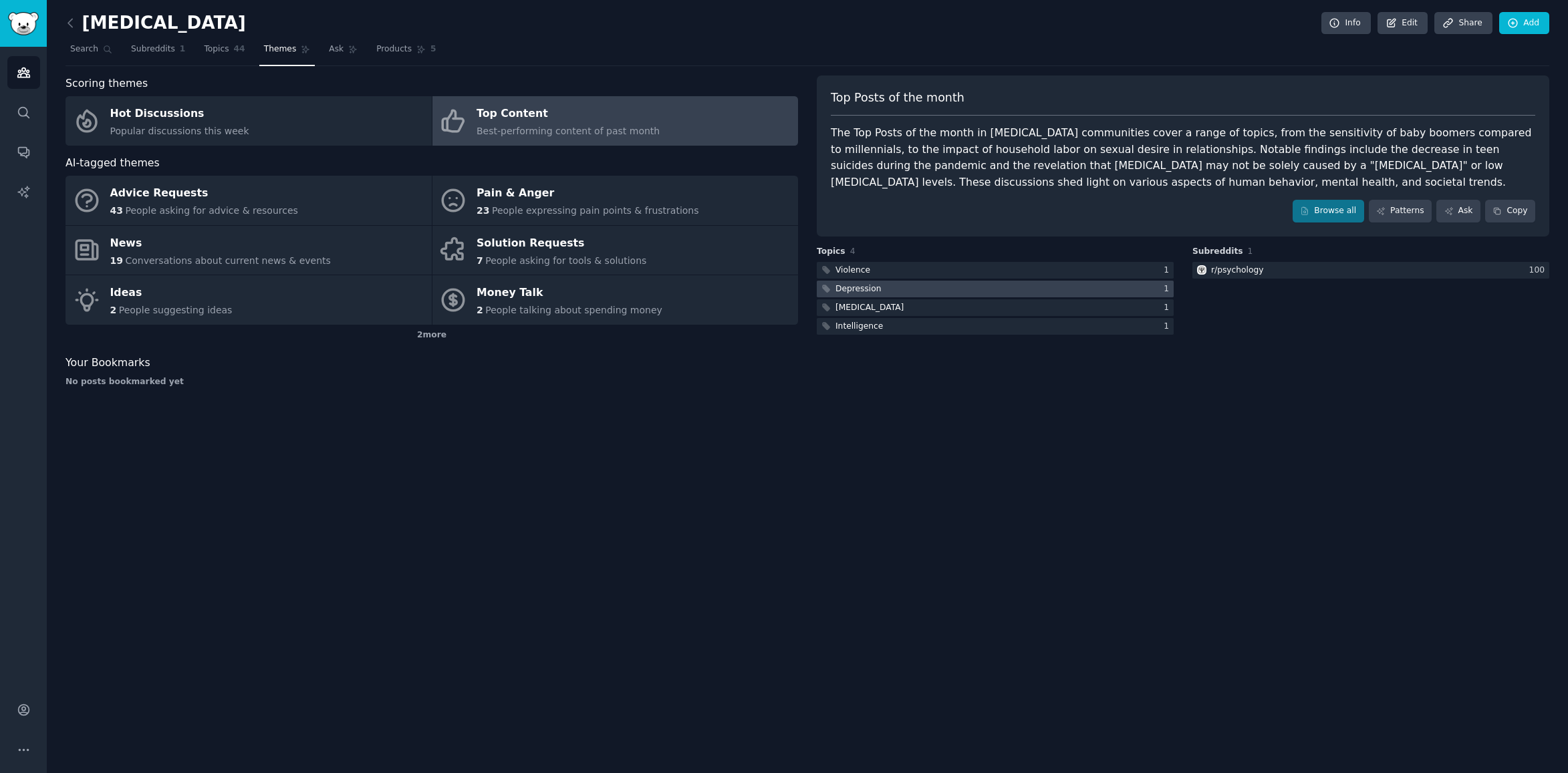
click at [859, 287] on div "Depression" at bounding box center [858, 289] width 45 height 12
